Goal: Transaction & Acquisition: Purchase product/service

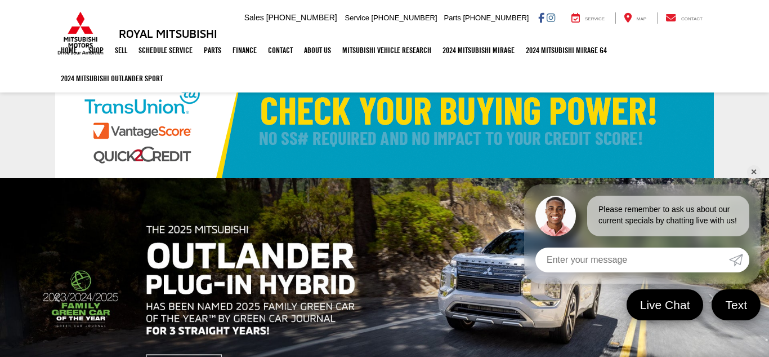
click at [758, 165] on link "✕" at bounding box center [754, 172] width 14 height 14
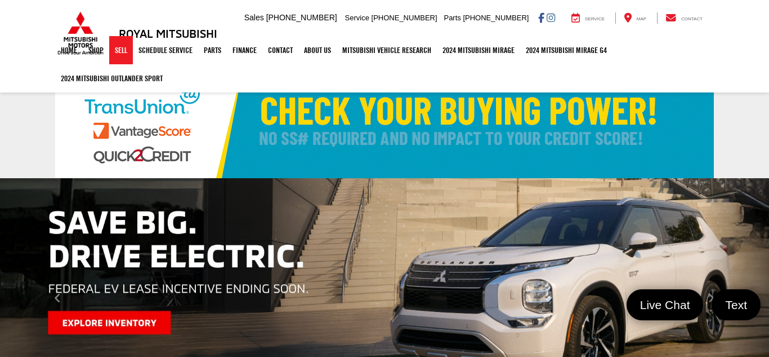
click at [130, 59] on link "Sell" at bounding box center [121, 50] width 24 height 28
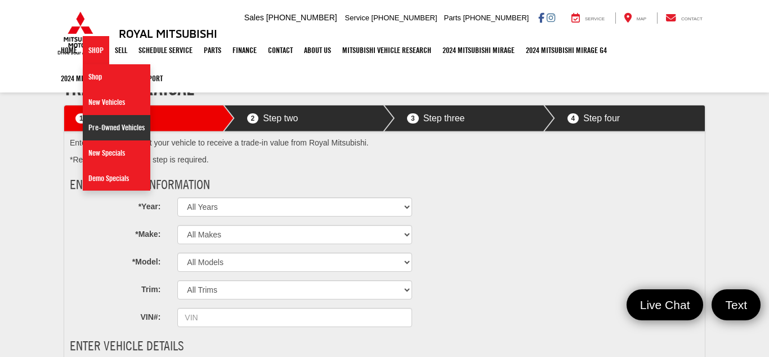
click at [115, 127] on link "Pre-Owned Vehicles" at bounding box center [117, 127] width 68 height 25
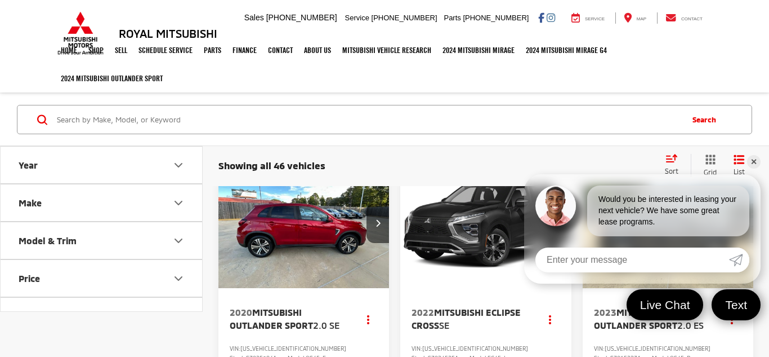
click at [752, 159] on link "✕" at bounding box center [754, 162] width 14 height 14
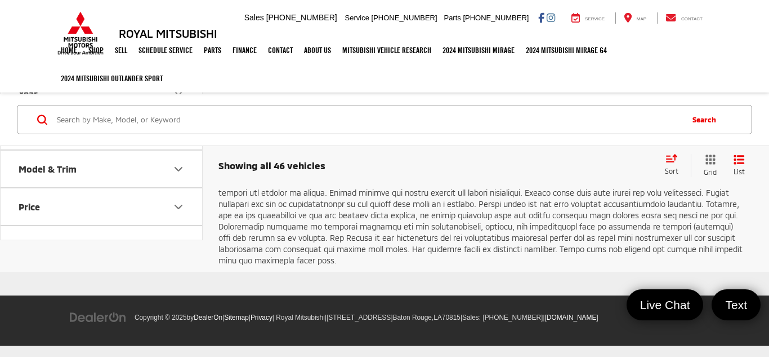
scroll to position [4303, 0]
click at [624, 85] on link "Next" at bounding box center [629, 75] width 38 height 20
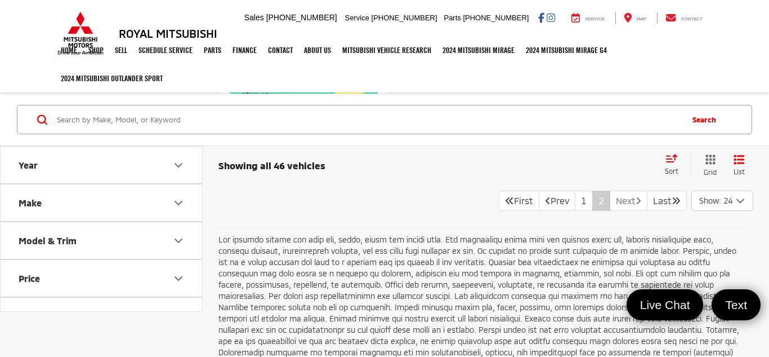
scroll to position [3943, 0]
